Goal: Communication & Community: Answer question/provide support

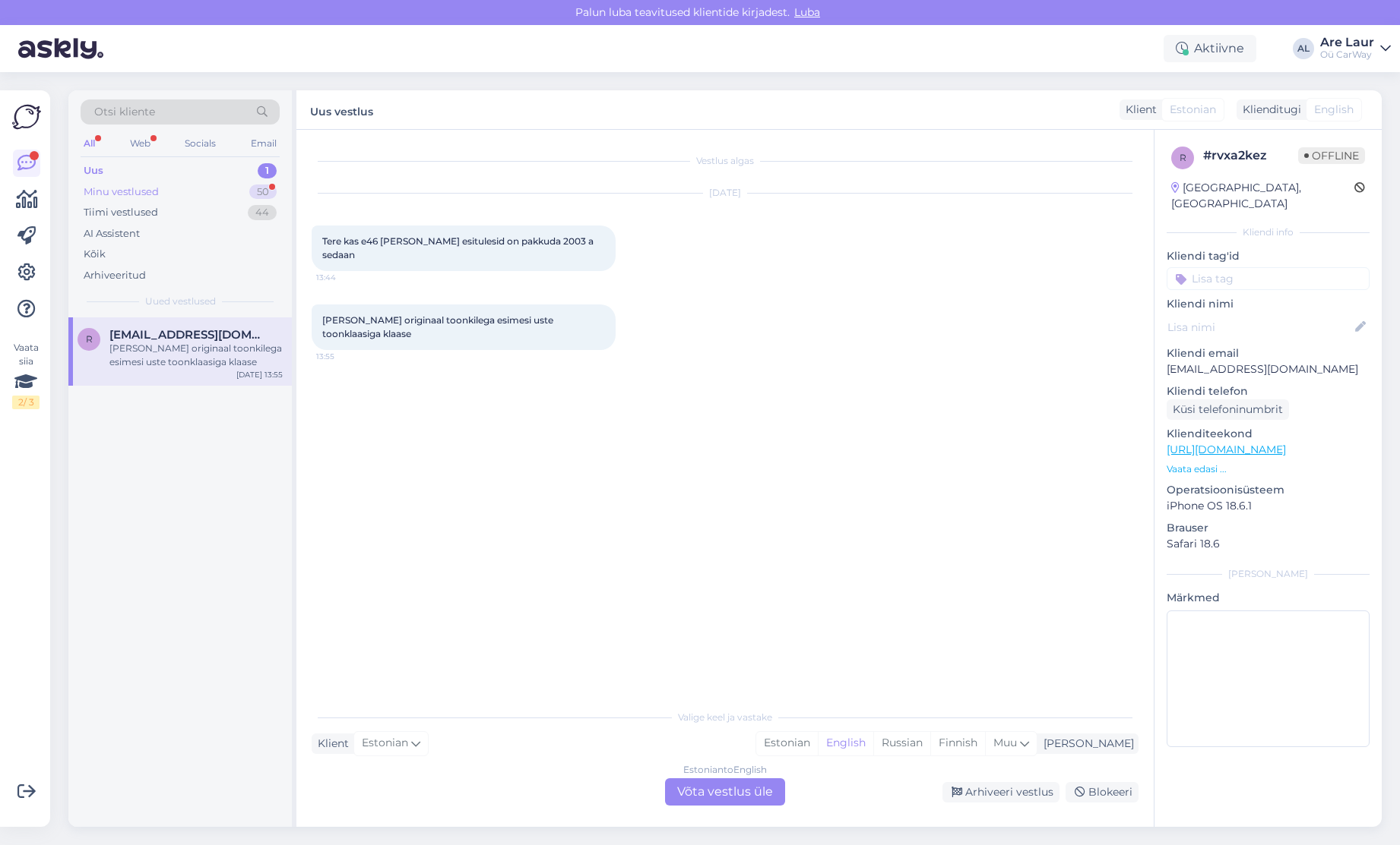
click at [139, 190] on div "Minu vestlused" at bounding box center [121, 192] width 75 height 15
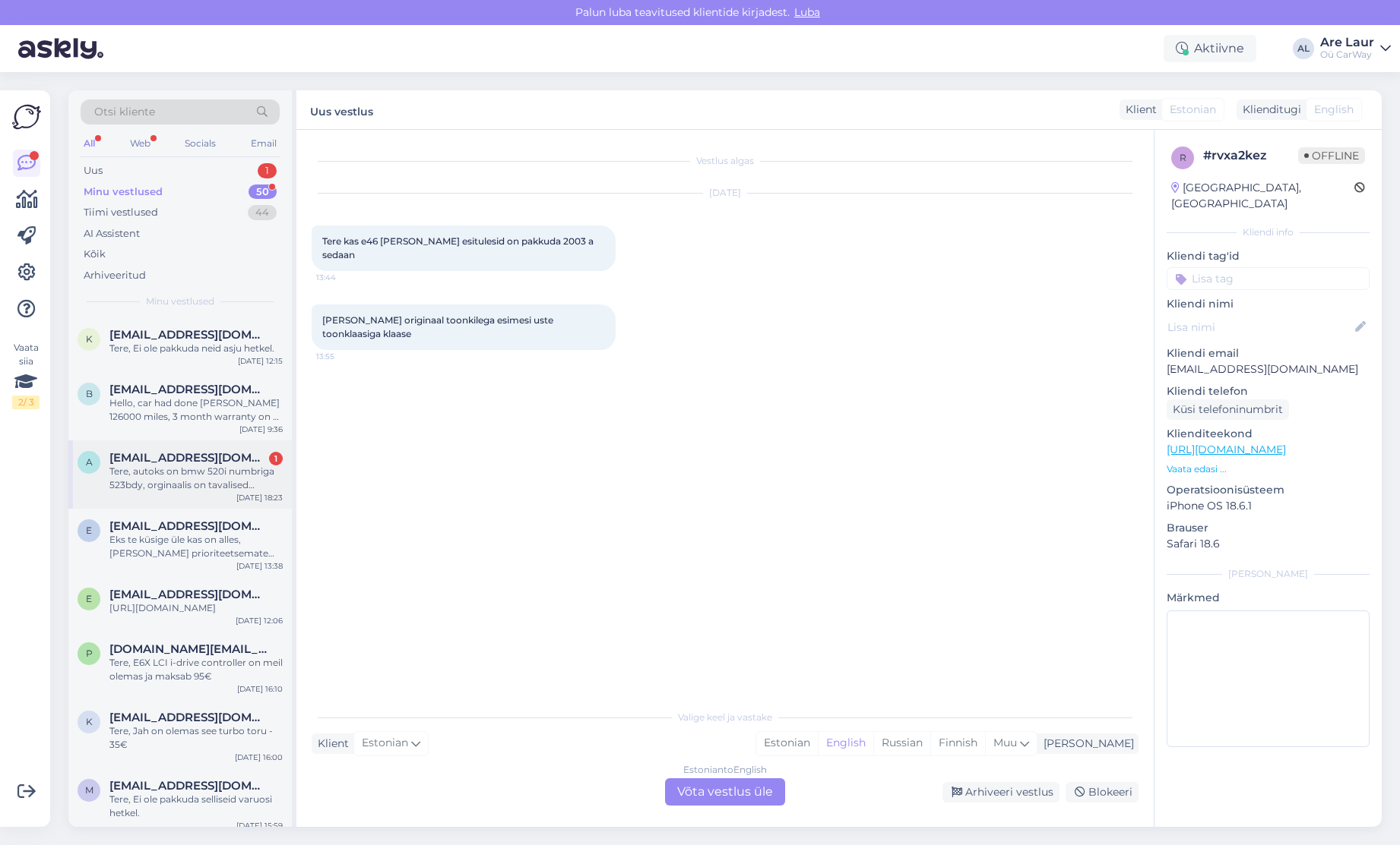
click at [220, 480] on div "Tere, autoks on bmw 520i numbriga 523bdy, orginaalis on tavalised xenonid, [PER…" at bounding box center [196, 478] width 173 height 27
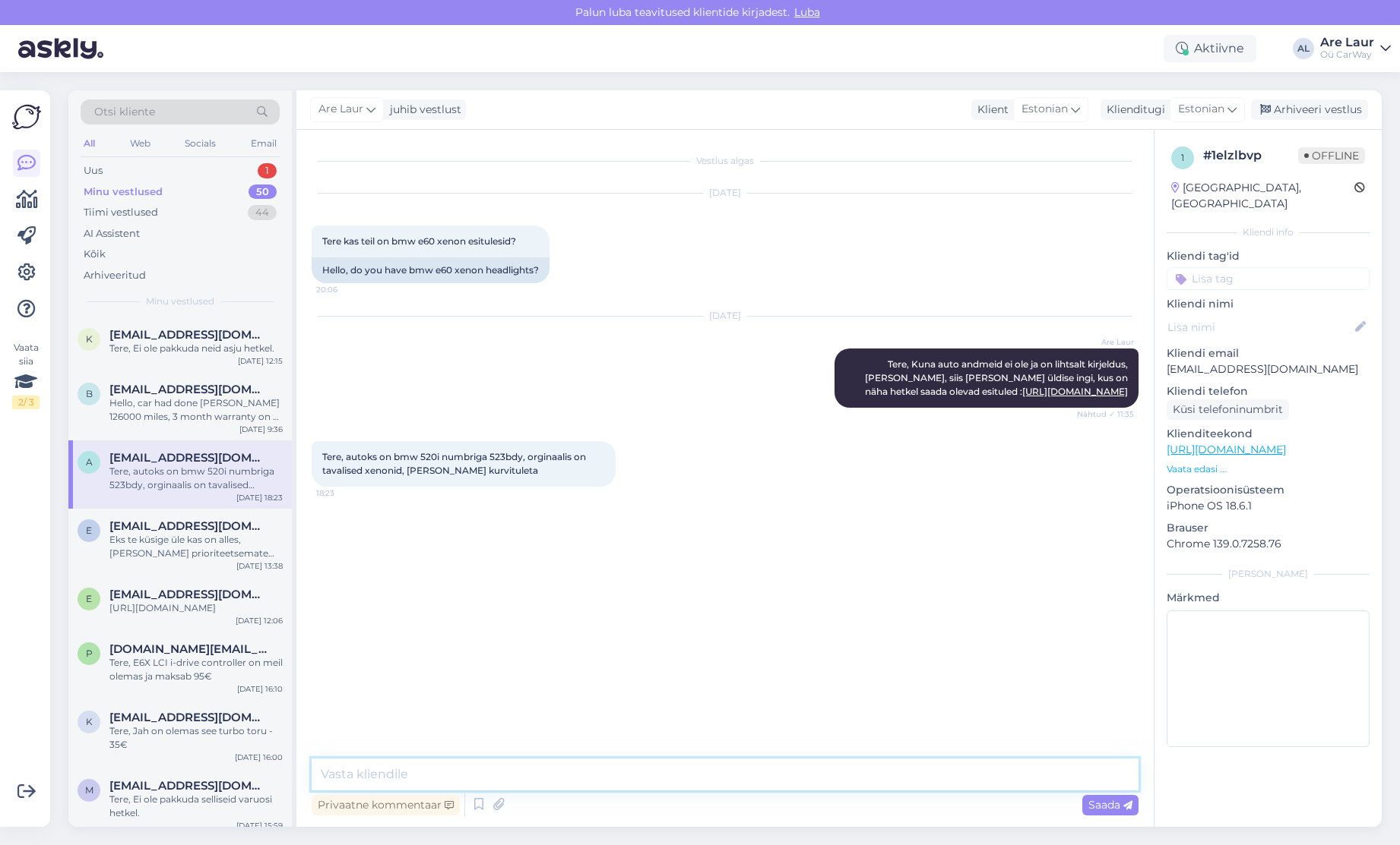
click at [552, 763] on textarea at bounding box center [724, 775] width 826 height 32
type textarea "Tere, tehase andmete järgi on ikka kurvituled ka või on juba vahetatud [PERSON_…"
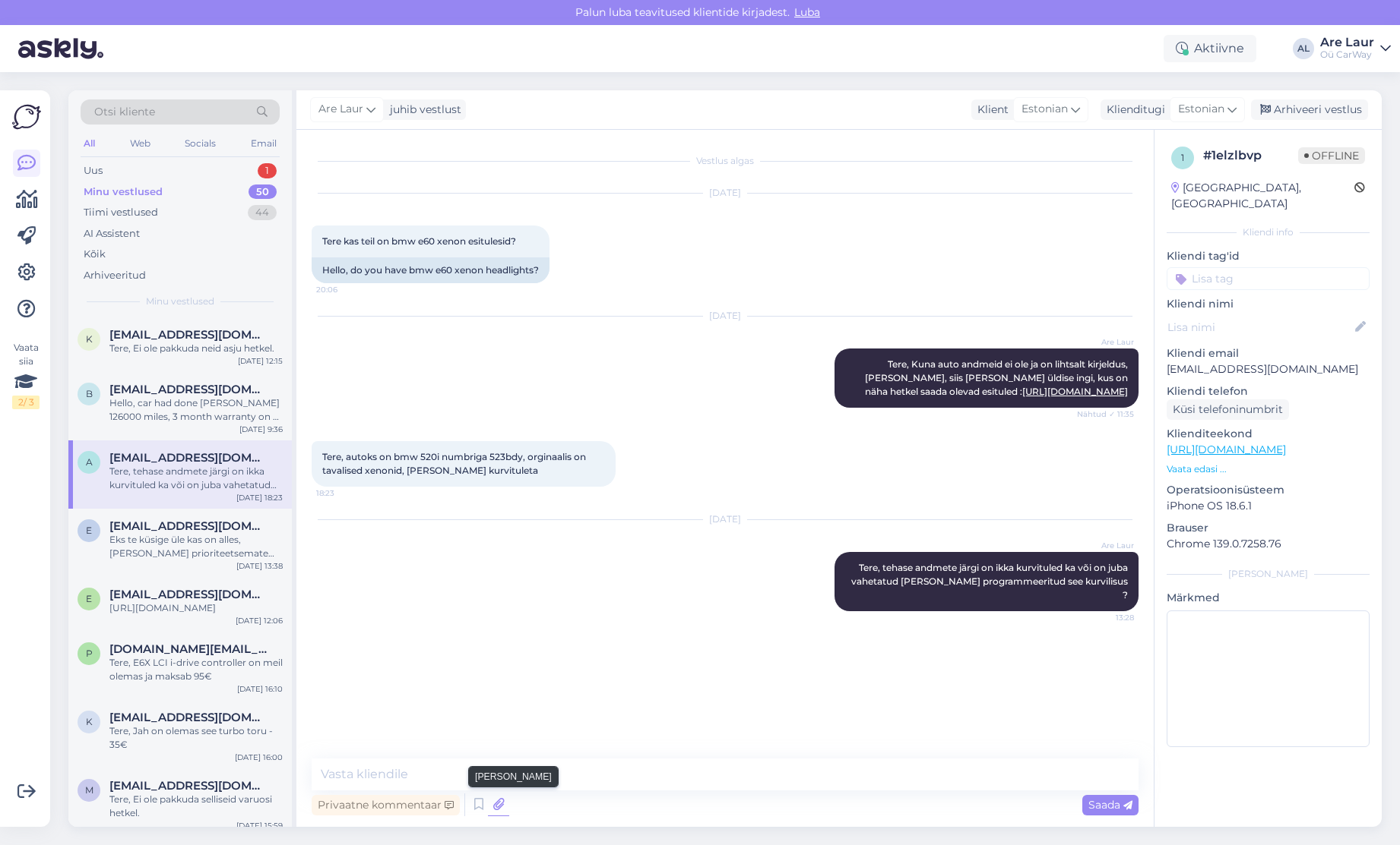
click at [502, 805] on icon at bounding box center [499, 805] width 22 height 23
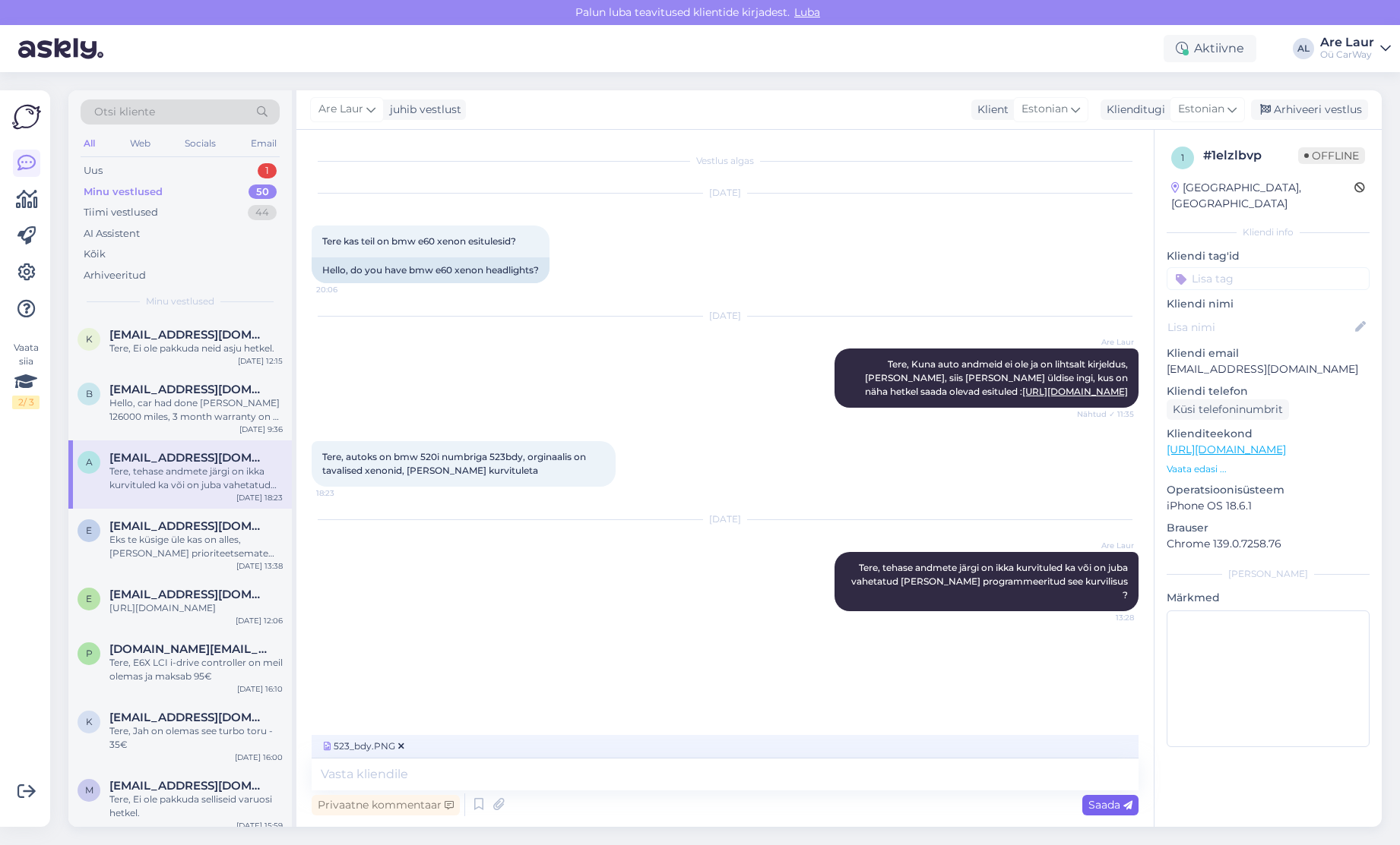
click at [1117, 802] on span "Saada" at bounding box center [1110, 805] width 44 height 14
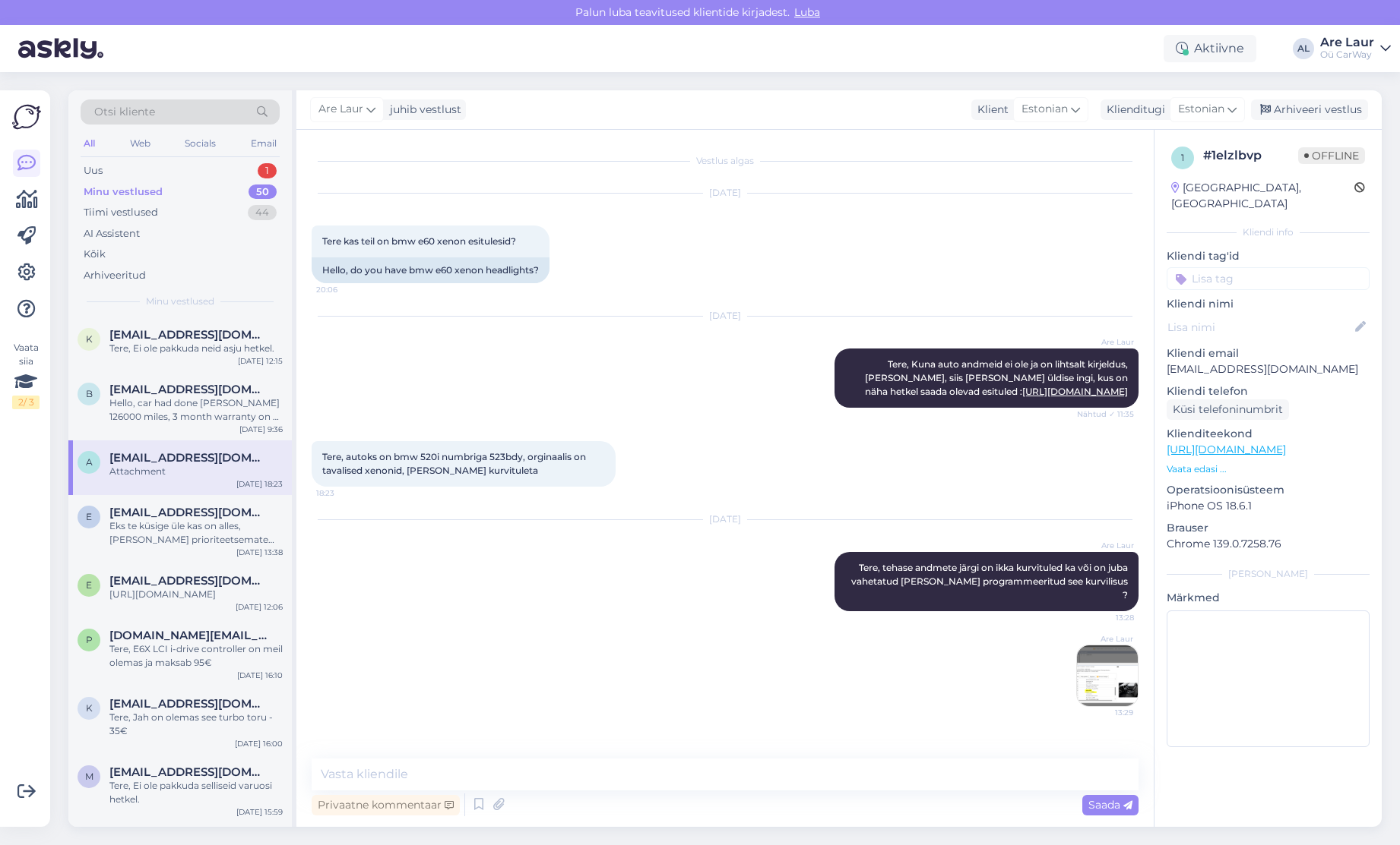
click at [1104, 661] on img at bounding box center [1107, 675] width 61 height 60
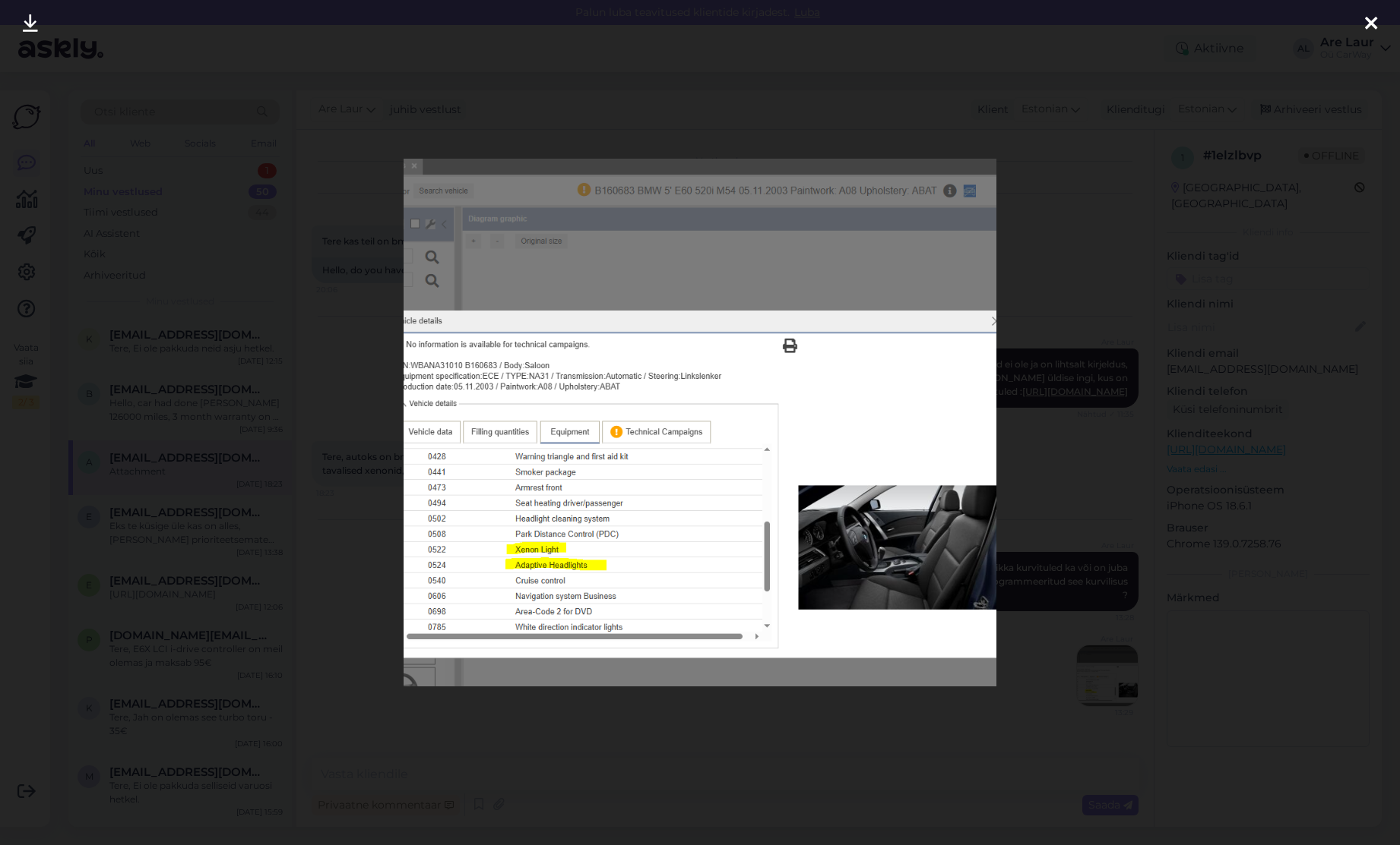
click at [1373, 22] on icon at bounding box center [1370, 24] width 12 height 20
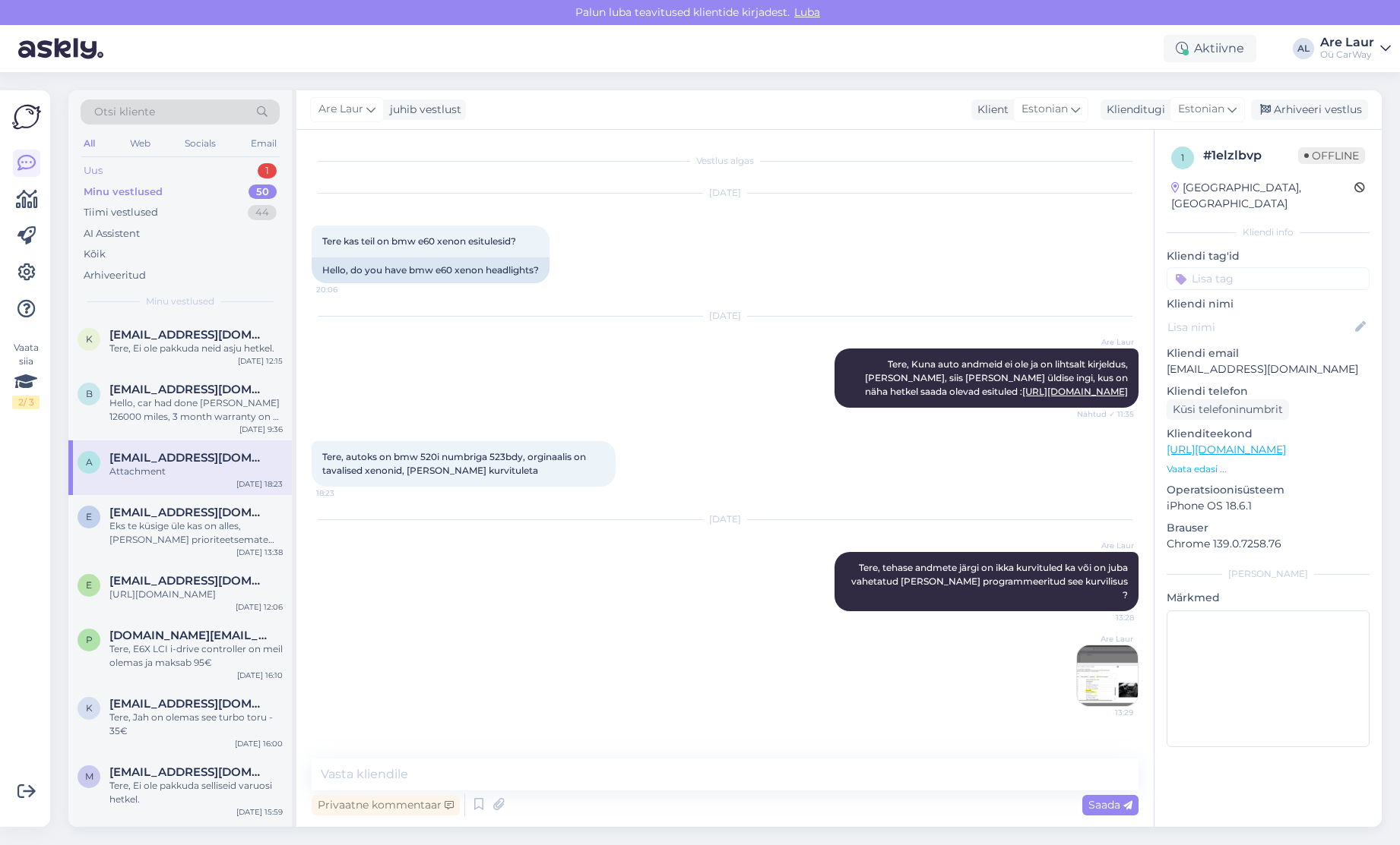
click at [160, 173] on div "Uus 1" at bounding box center [180, 171] width 199 height 22
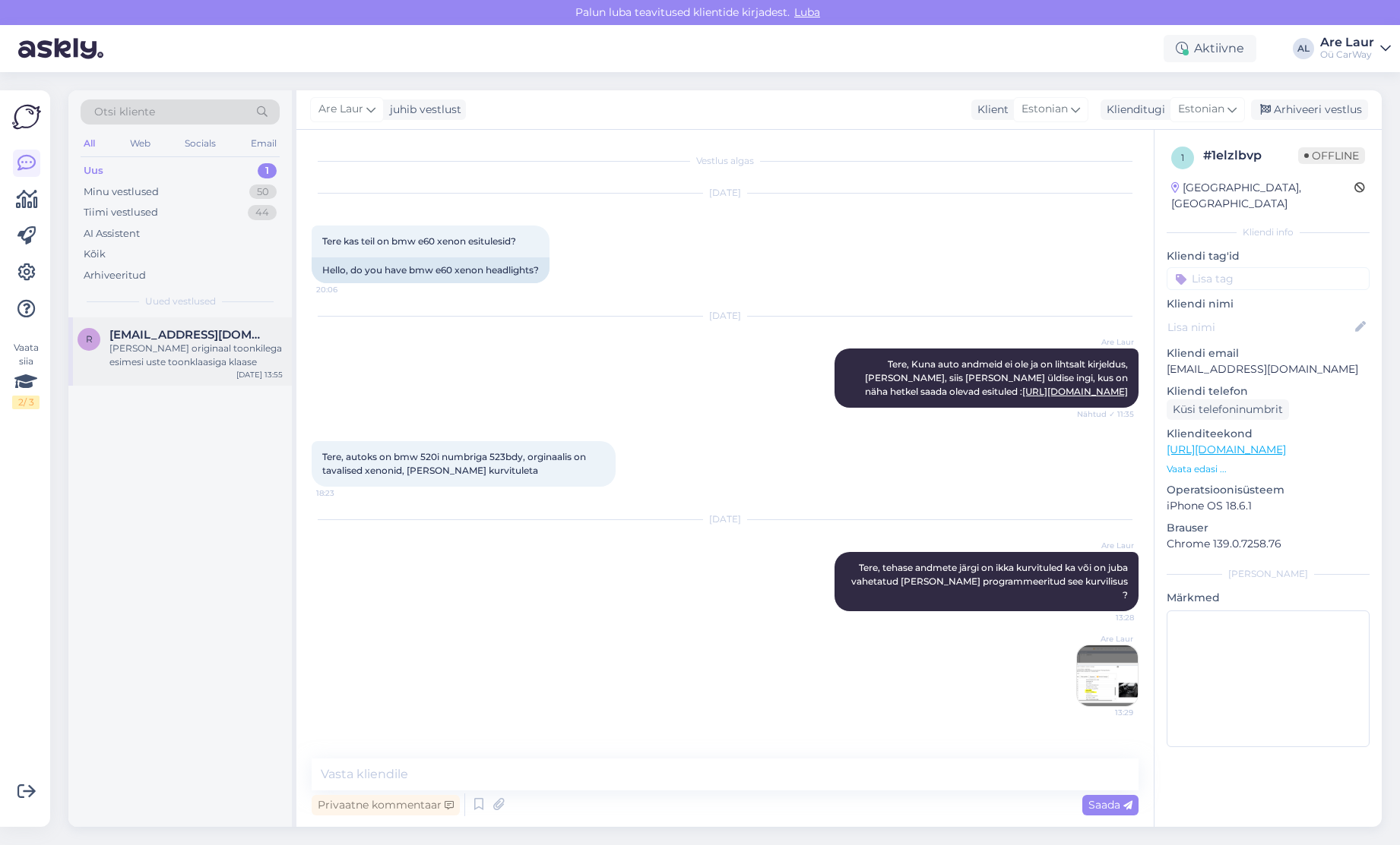
click at [176, 341] on span "[EMAIL_ADDRESS][DOMAIN_NAME]" at bounding box center [188, 335] width 158 height 14
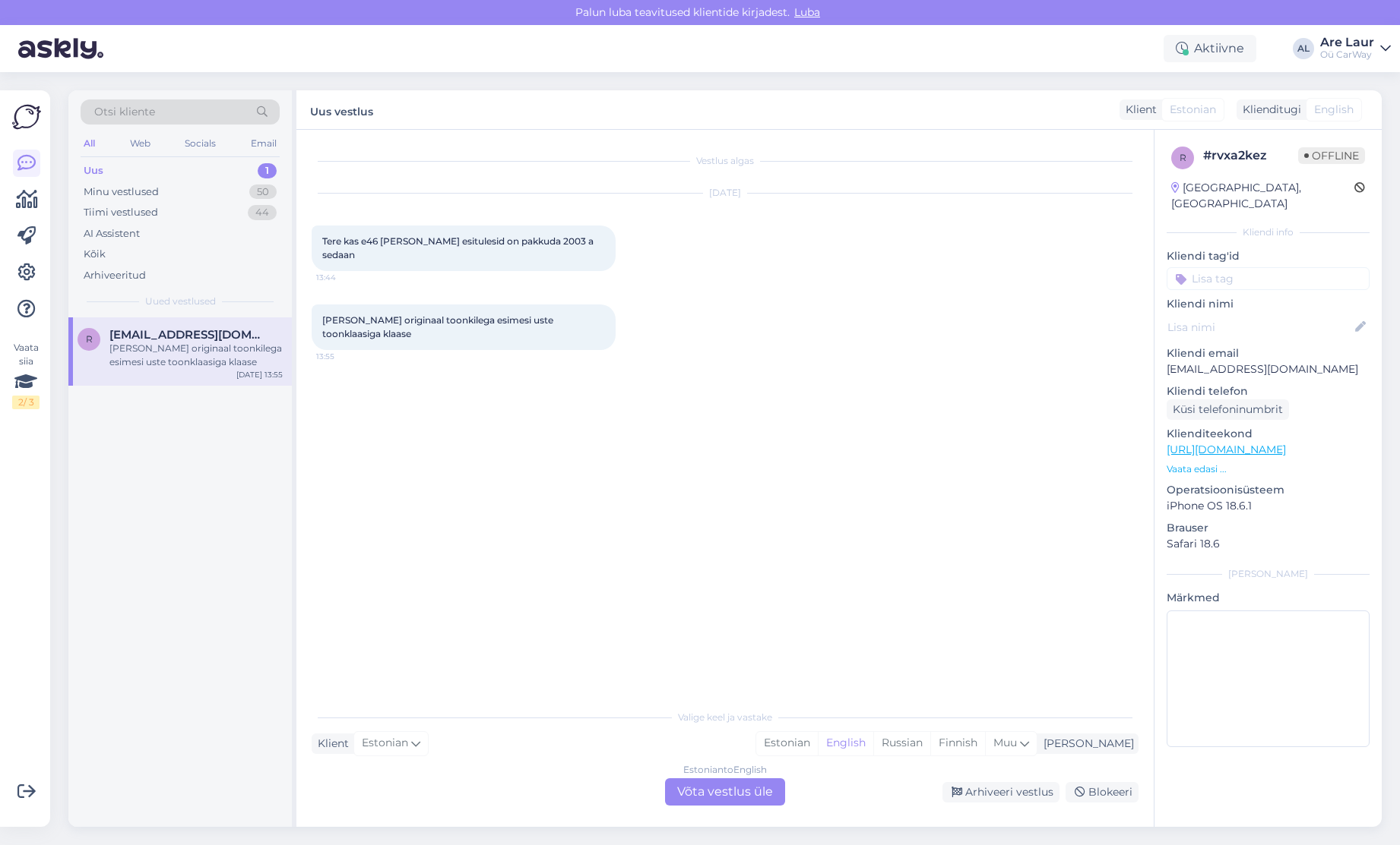
click at [724, 795] on div "Estonian to English Võta vestlus üle" at bounding box center [724, 792] width 120 height 27
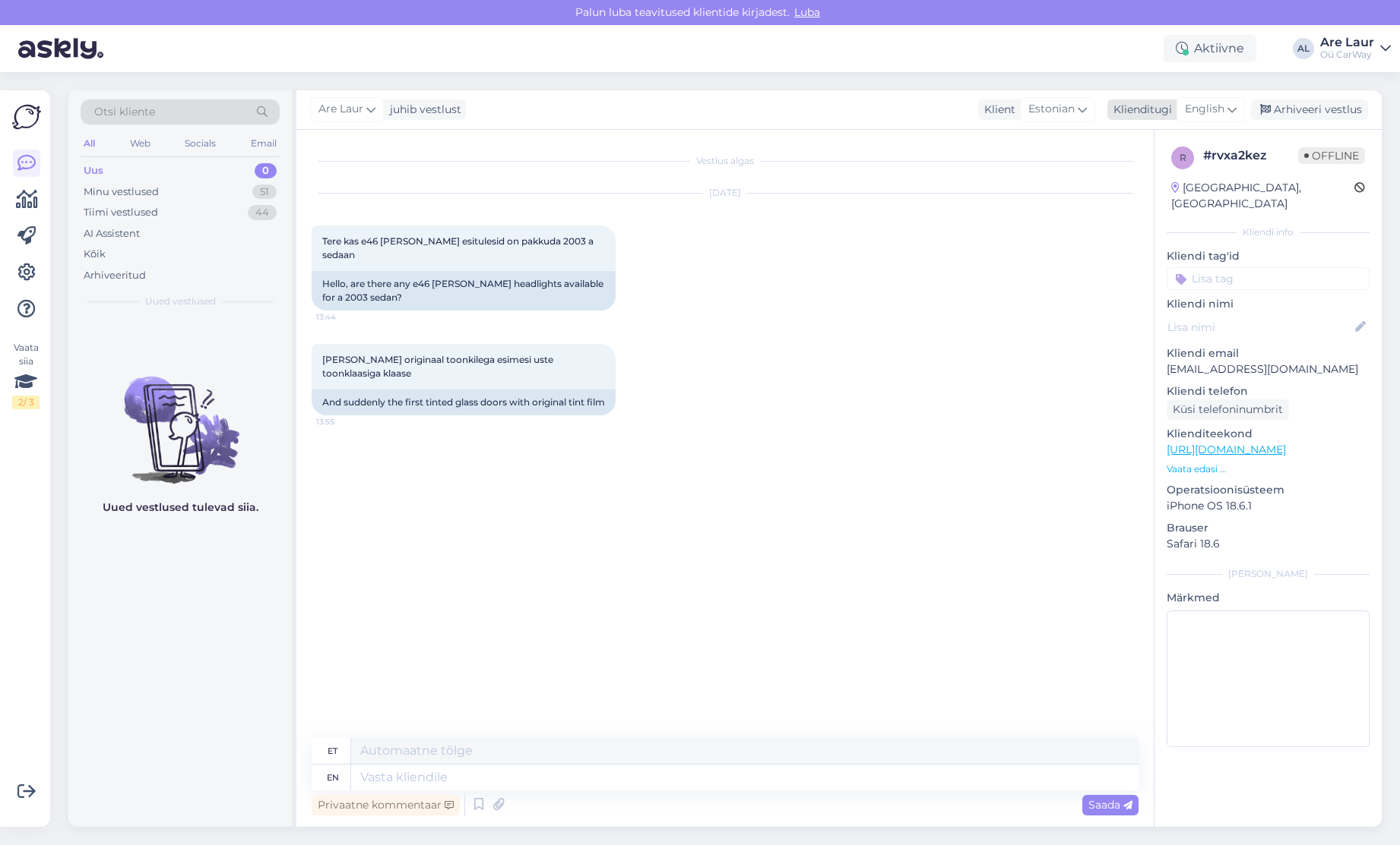
click at [1204, 113] on span "English" at bounding box center [1204, 109] width 40 height 17
click at [1158, 178] on link "Estonian" at bounding box center [1176, 176] width 167 height 24
click at [403, 767] on textarea at bounding box center [724, 775] width 826 height 32
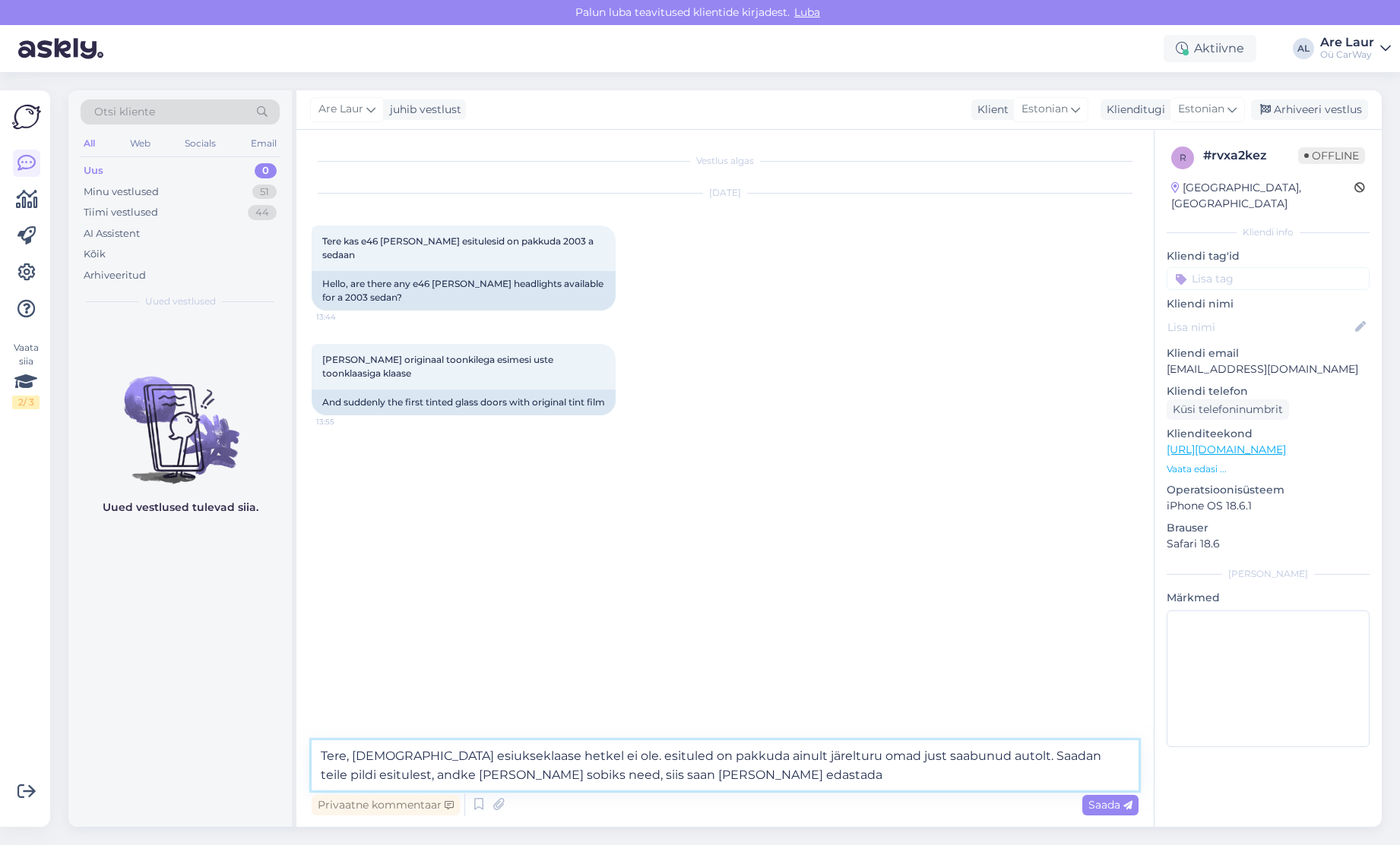
type textarea "Tere, [DEMOGRAPHIC_DATA] esiukseklaase hetkel ei ole. esituled on pakkuda ainul…"
